Goal: Browse casually

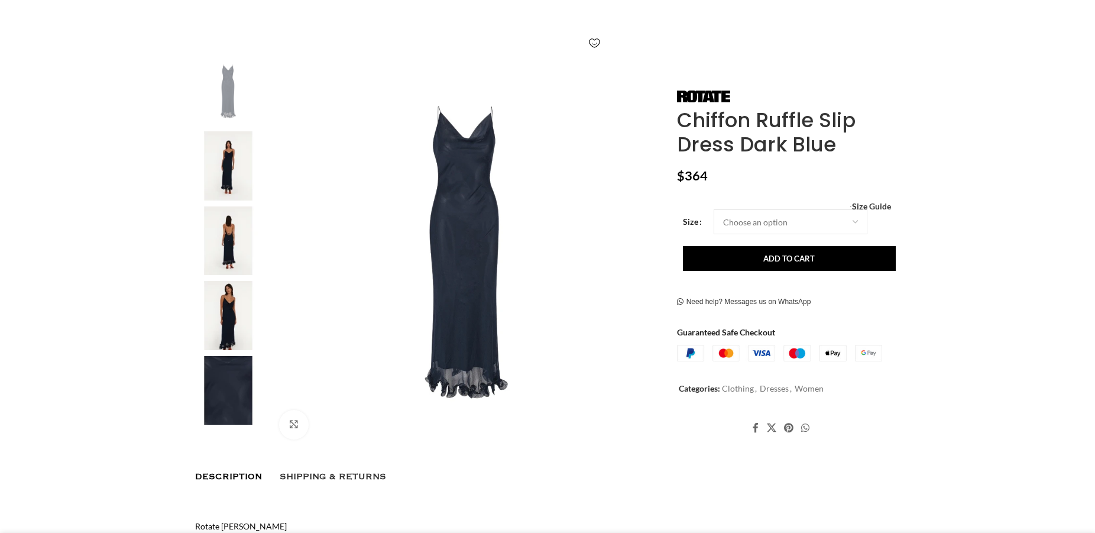
scroll to position [181, 0]
click at [235, 80] on img "1 / 5" at bounding box center [228, 91] width 72 height 69
click at [232, 153] on img "2 / 5" at bounding box center [228, 166] width 72 height 69
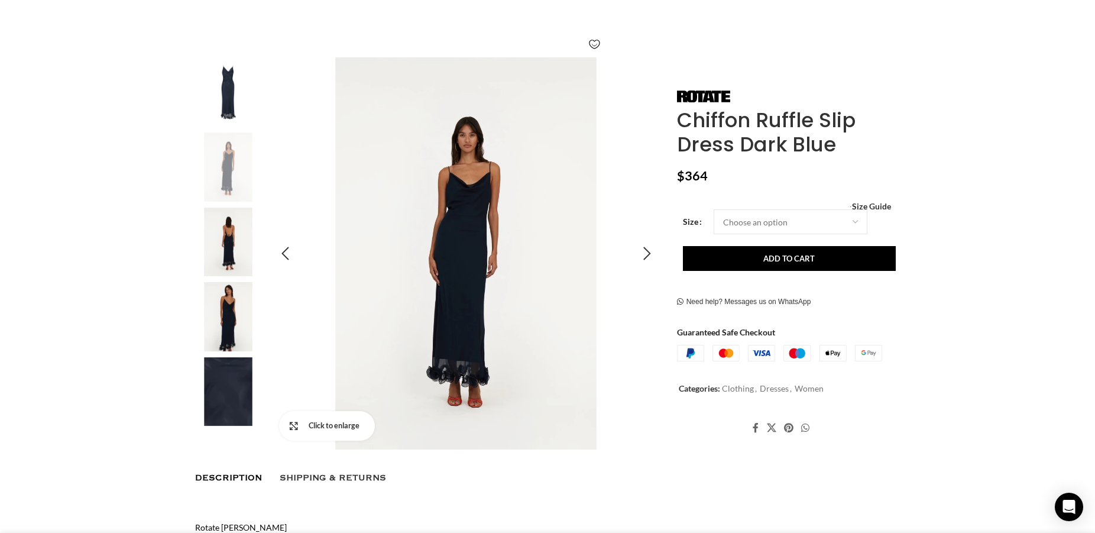
click at [295, 428] on link "Click to enlarge" at bounding box center [327, 426] width 96 height 30
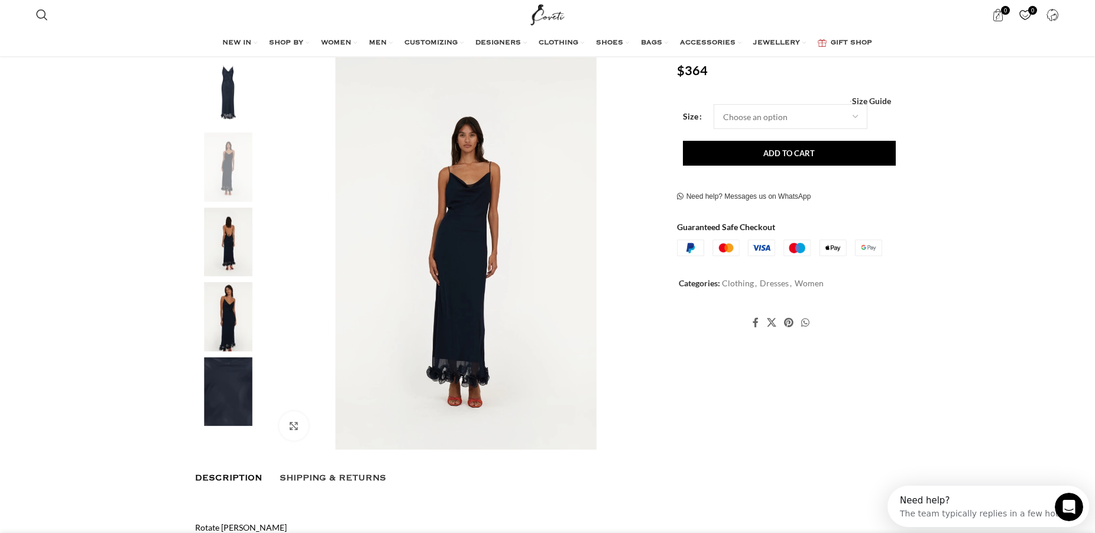
scroll to position [0, 0]
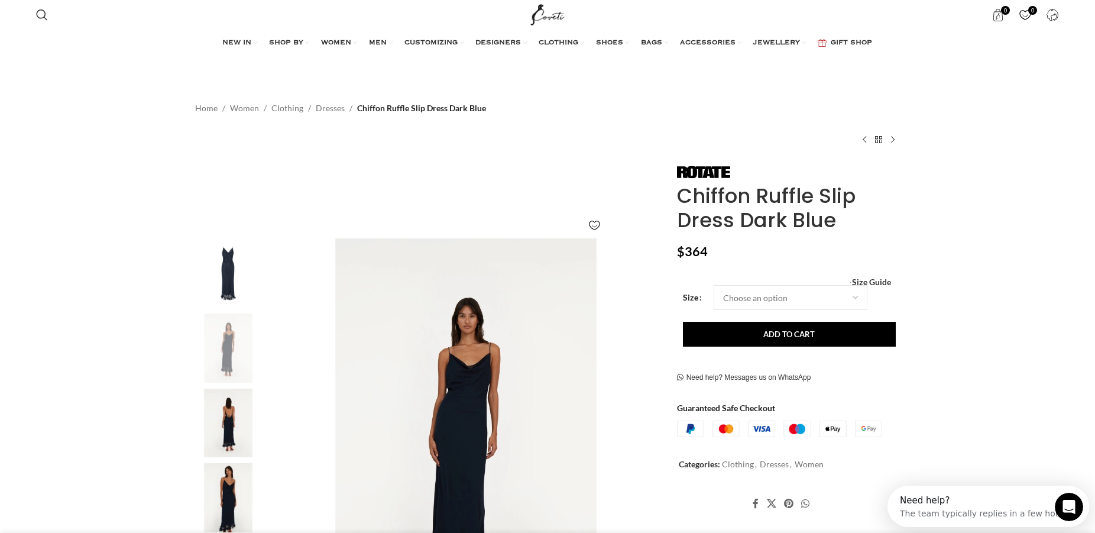
click at [238, 407] on img "3 / 5" at bounding box center [228, 423] width 72 height 69
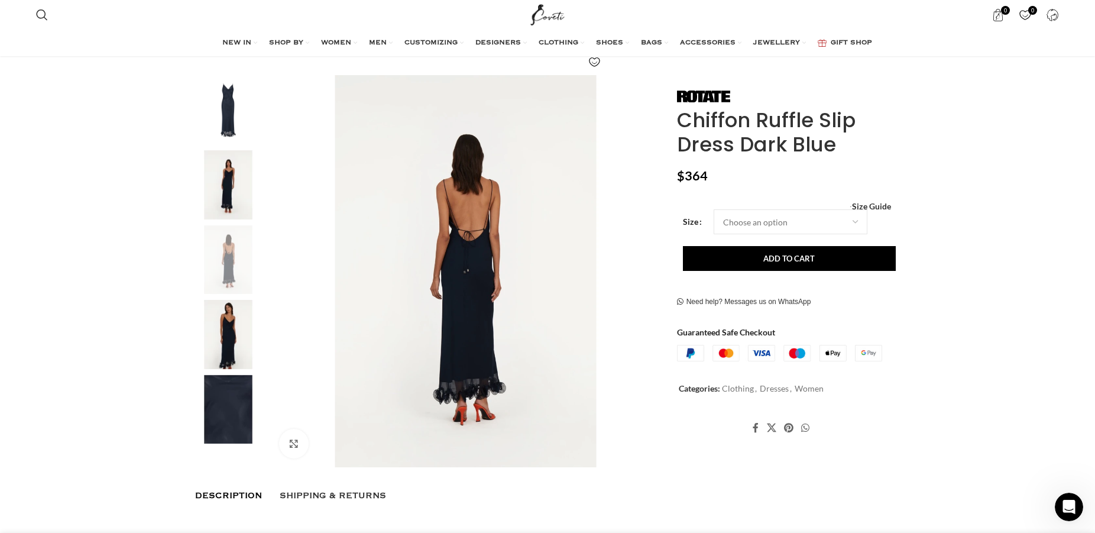
scroll to position [181, 0]
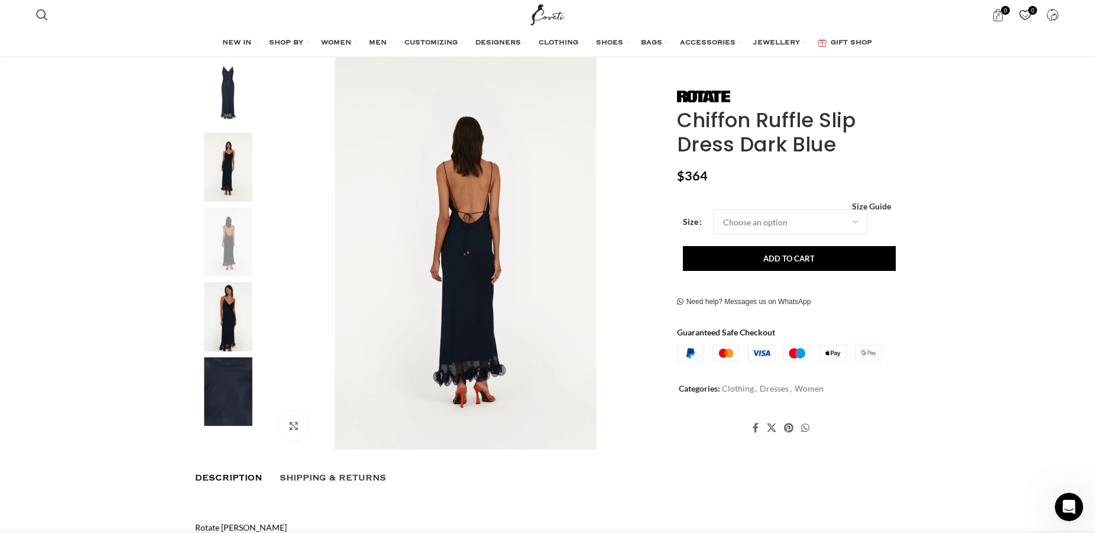
click at [231, 329] on img "4 / 5" at bounding box center [228, 316] width 72 height 69
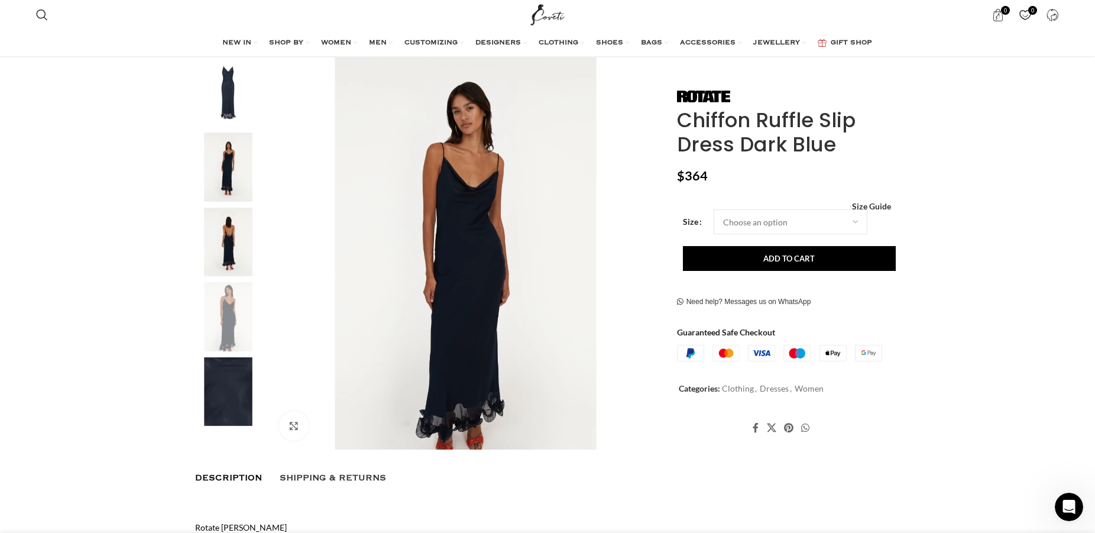
click at [251, 395] on img "5 / 5" at bounding box center [228, 391] width 72 height 69
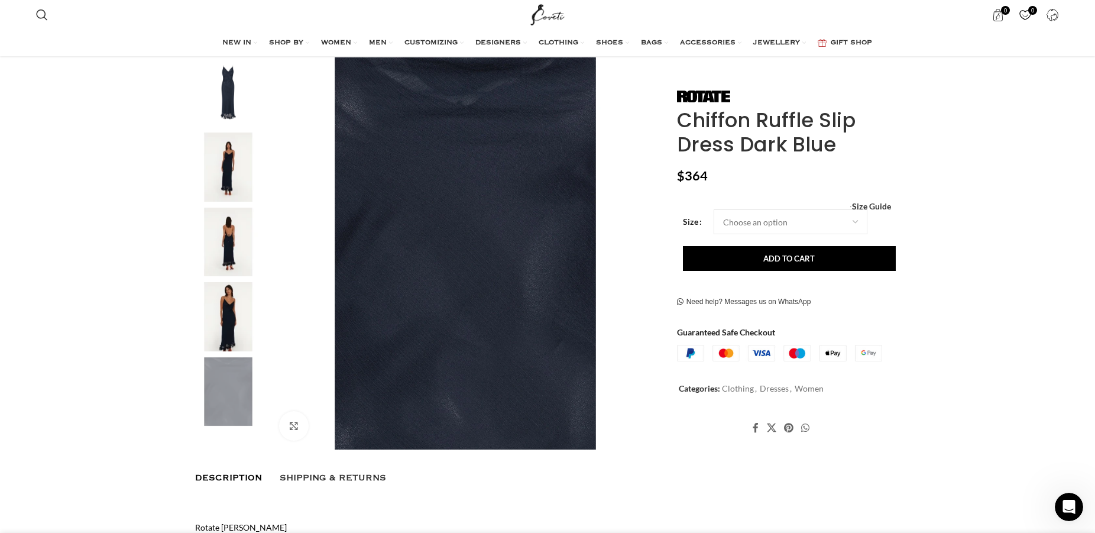
click at [250, 312] on img "4 / 5" at bounding box center [228, 316] width 72 height 69
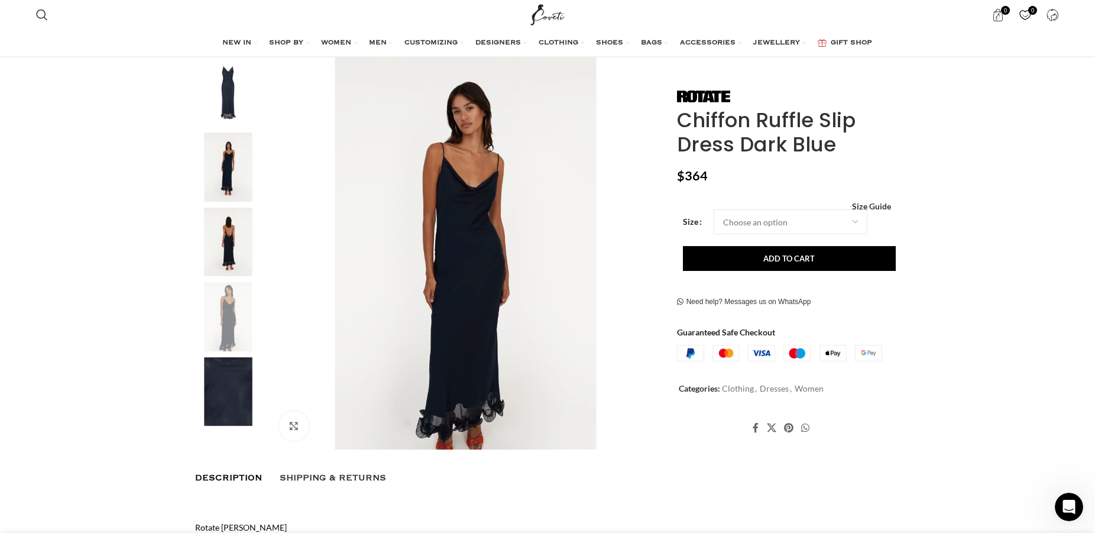
click at [225, 238] on img "3 / 5" at bounding box center [228, 242] width 72 height 69
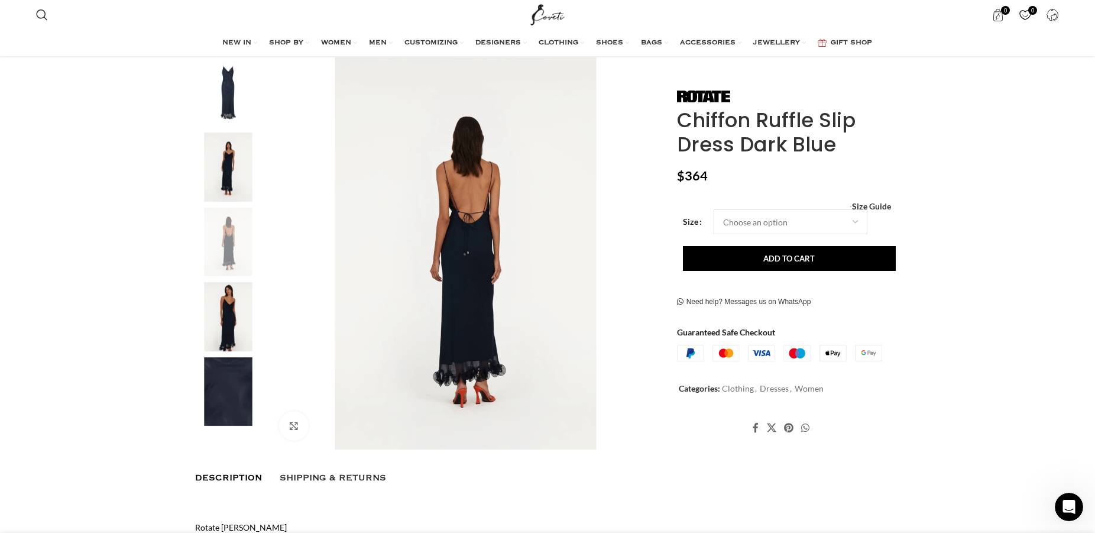
click at [225, 244] on img "3 / 5" at bounding box center [228, 242] width 72 height 69
click at [229, 187] on img "2 / 5" at bounding box center [228, 166] width 72 height 69
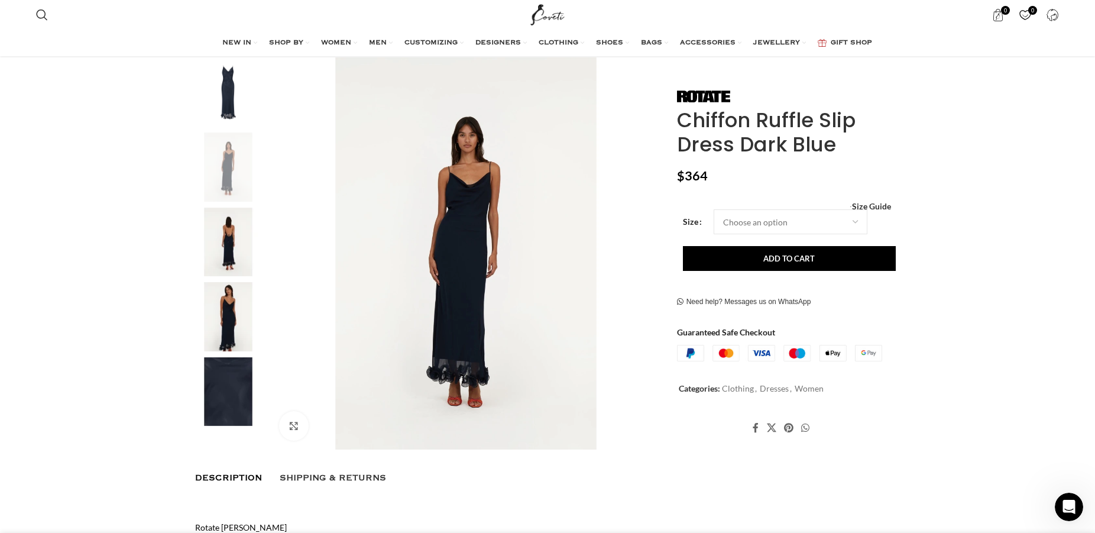
click at [223, 302] on img "4 / 5" at bounding box center [228, 316] width 72 height 69
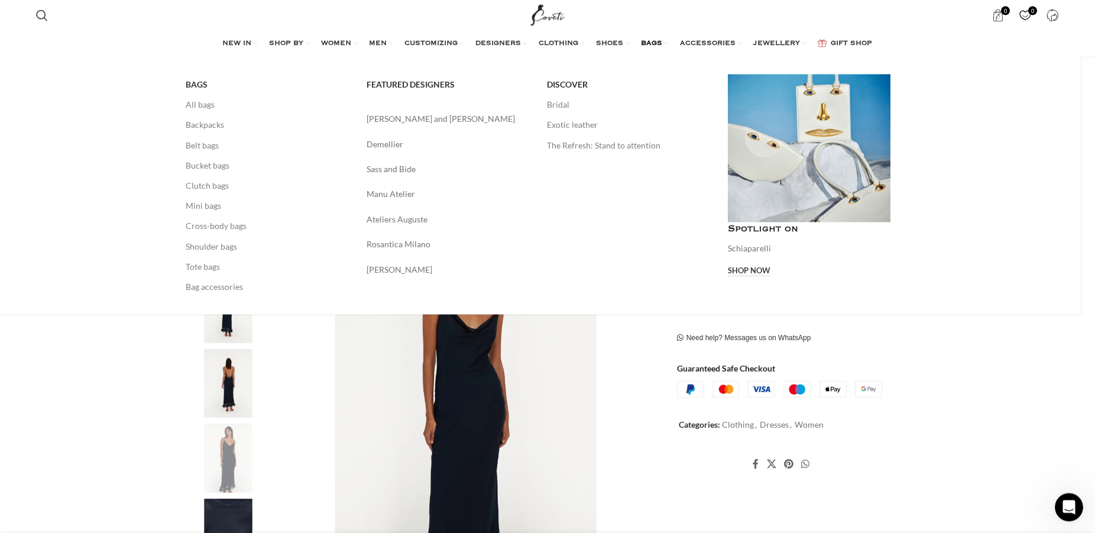
scroll to position [60, 0]
